Goal: Complete Application Form: Complete application form

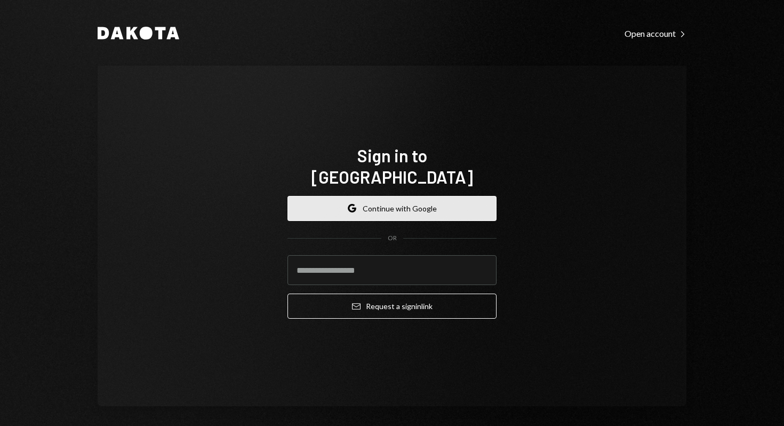
click at [389, 198] on button "Google Continue with Google" at bounding box center [391, 208] width 209 height 25
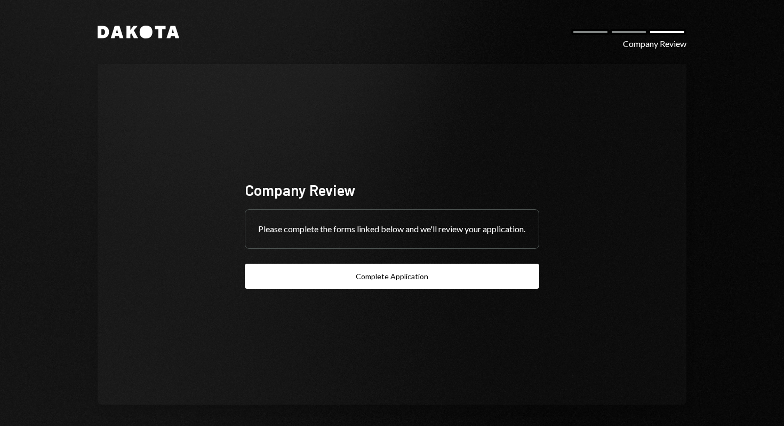
scroll to position [4, 0]
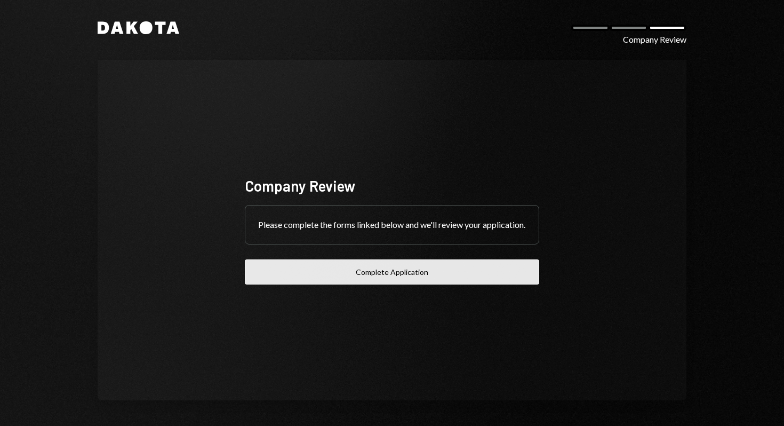
click at [393, 275] on button "Complete Application" at bounding box center [392, 271] width 294 height 25
